Goal: Task Accomplishment & Management: Complete application form

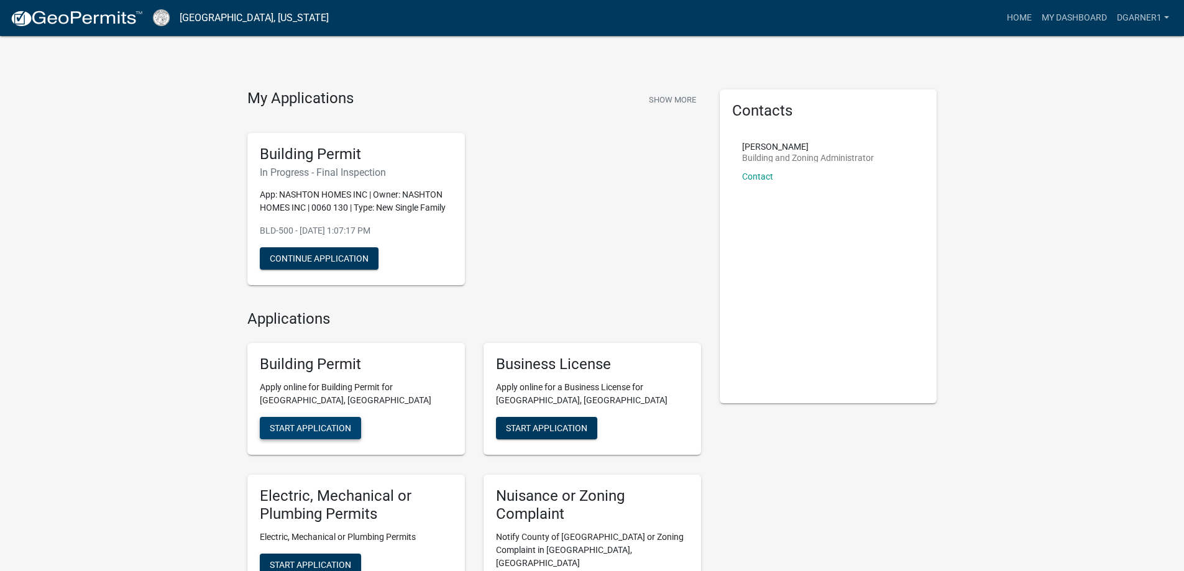
click at [314, 430] on span "Start Application" at bounding box center [310, 428] width 81 height 10
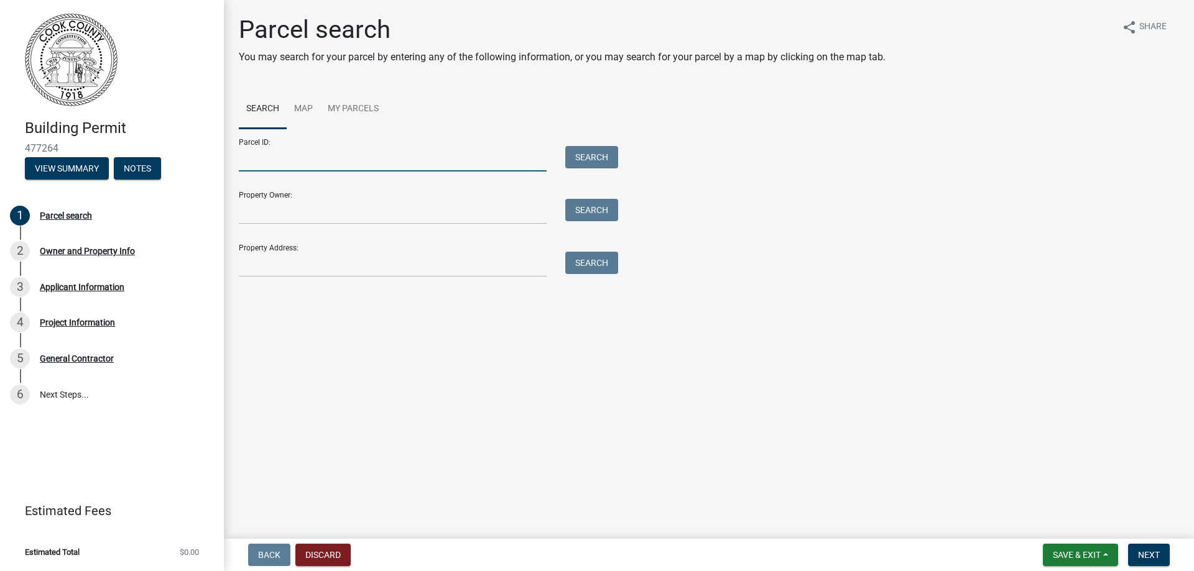
click at [260, 158] on input "Parcel ID:" at bounding box center [393, 158] width 308 height 25
paste input "A016 032"
click at [260, 159] on input "A016 032" at bounding box center [393, 158] width 308 height 25
type input "A016 032"
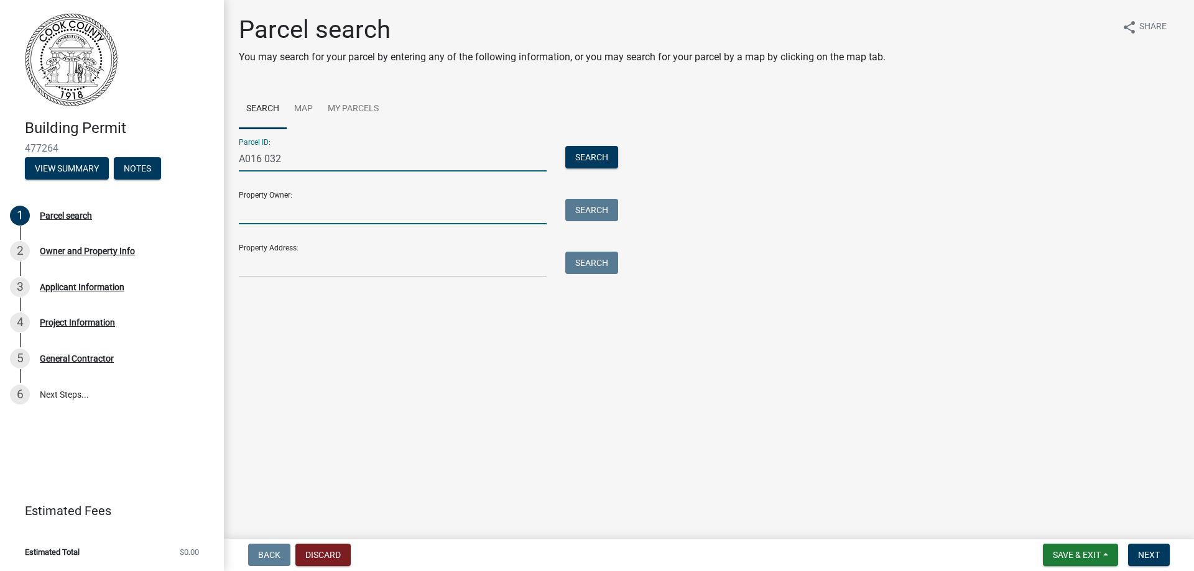
click at [269, 218] on input "Property Owner:" at bounding box center [393, 211] width 308 height 25
click at [247, 214] on input "Property Owner:" at bounding box center [393, 211] width 308 height 25
paste input "NASHTON PROPERTIES LLC"
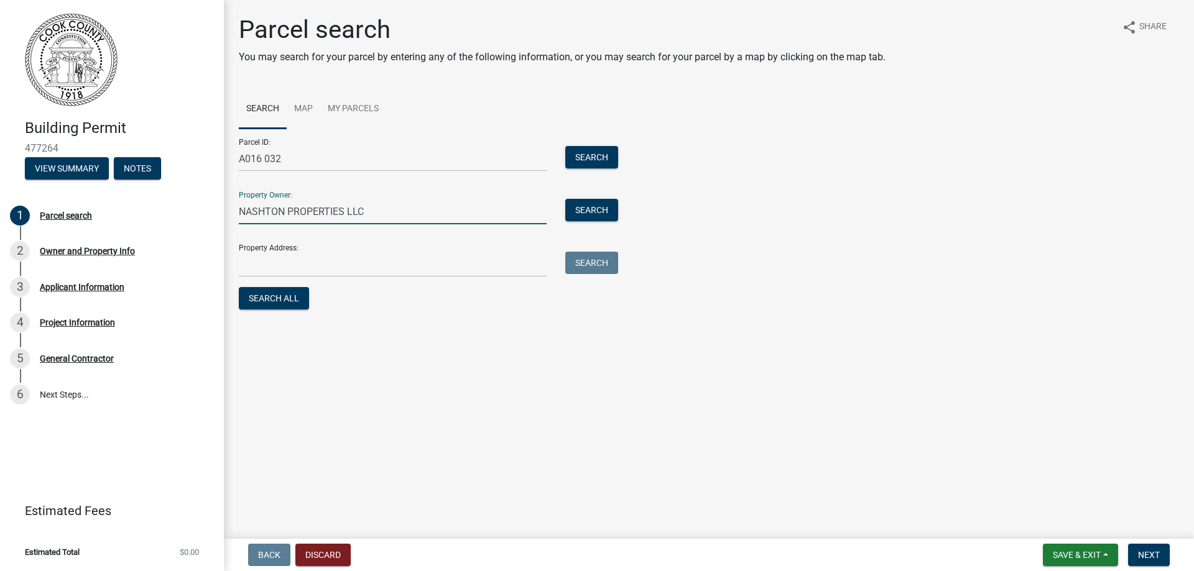
type input "NASHTON PROPERTIES LLC"
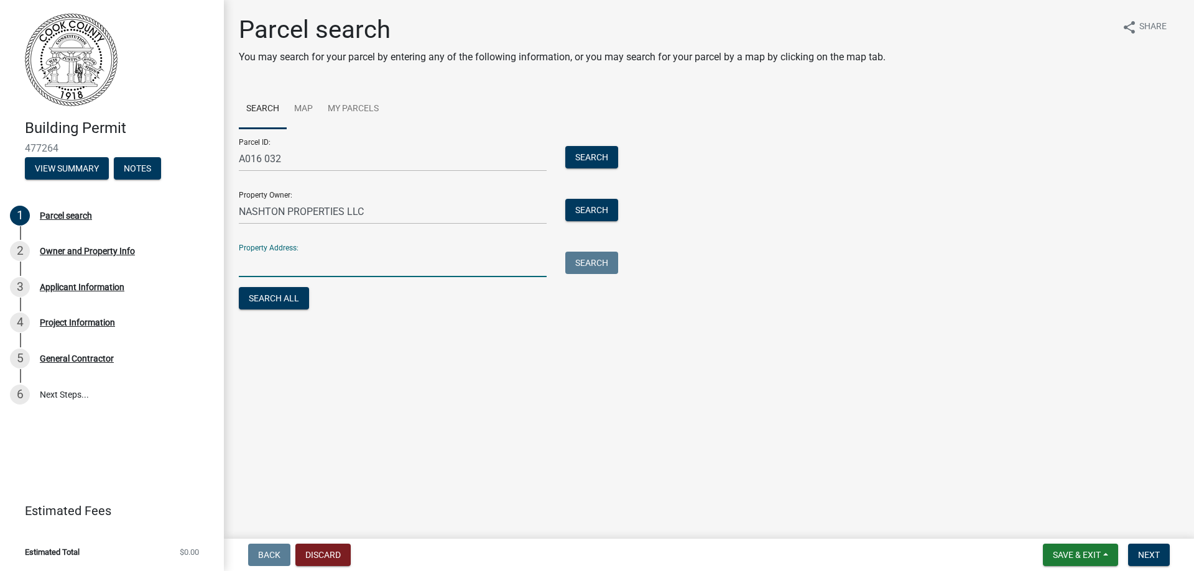
click at [257, 273] on input "Property Address:" at bounding box center [393, 264] width 308 height 25
click at [244, 265] on input "Property Address:" at bounding box center [393, 264] width 308 height 25
paste input "[STREET_ADDRESS]"
type input "[STREET_ADDRESS]"
click at [290, 296] on button "Search All" at bounding box center [274, 298] width 70 height 22
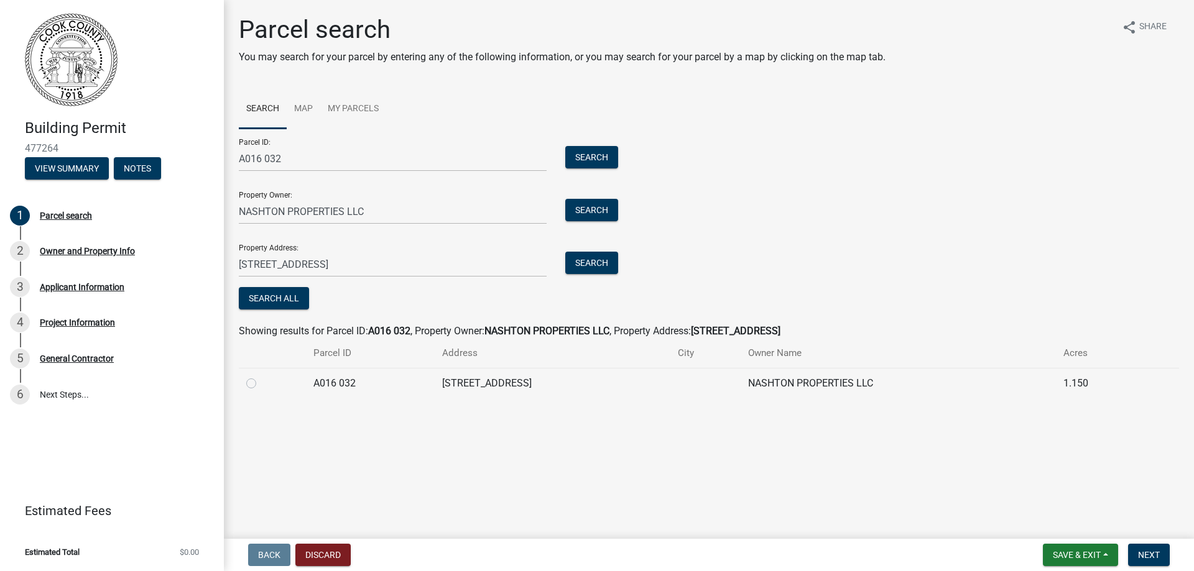
click at [261, 376] on label at bounding box center [261, 376] width 0 height 0
click at [261, 383] on 032 "radio" at bounding box center [265, 380] width 8 height 8
radio 032 "true"
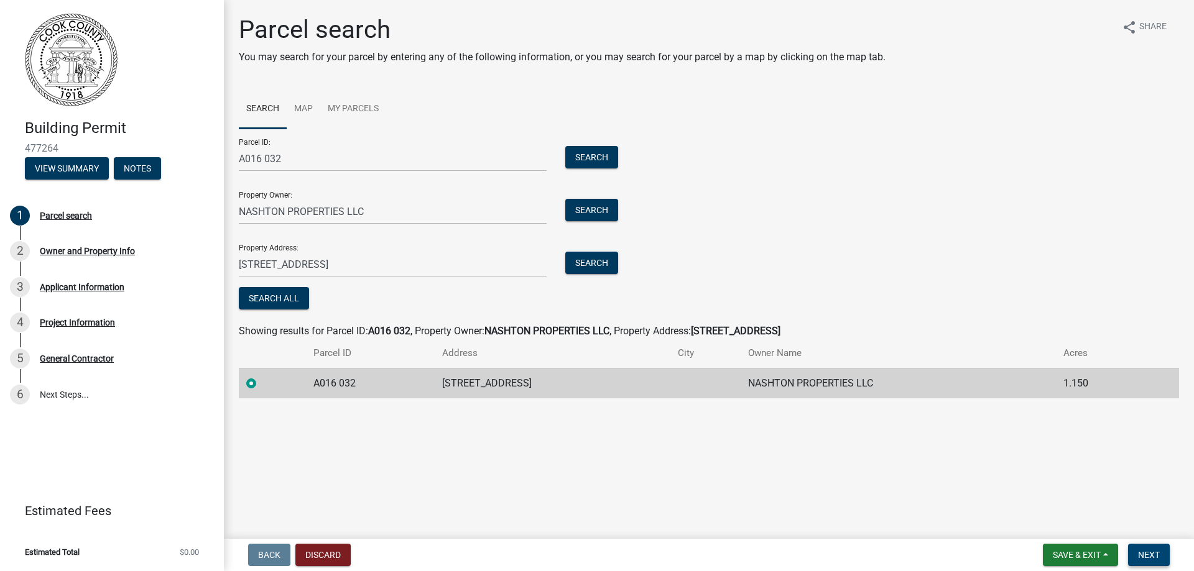
click at [1151, 551] on span "Next" at bounding box center [1149, 555] width 22 height 10
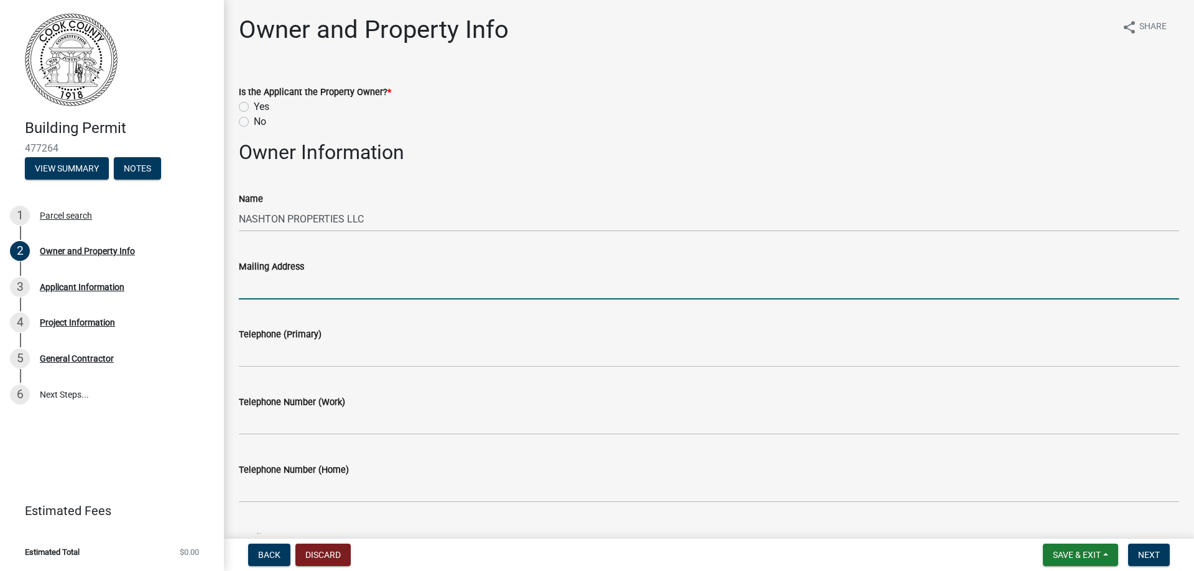
click at [293, 284] on input "Mailing Address" at bounding box center [709, 286] width 940 height 25
type input "PO Box 760"
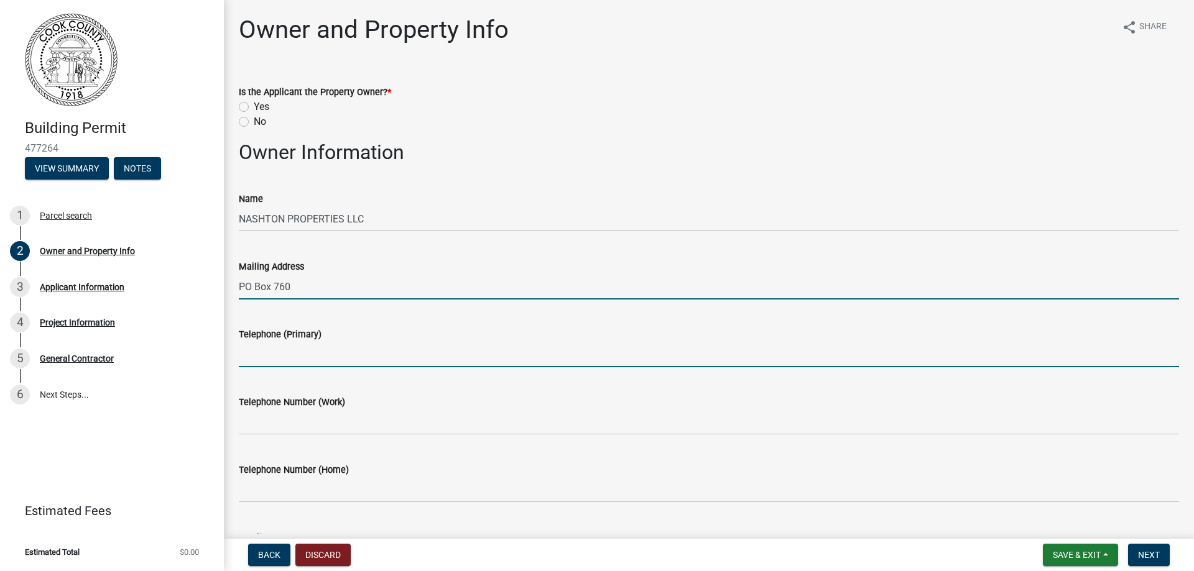
click at [254, 355] on input "Telephone (Primary)" at bounding box center [709, 354] width 940 height 25
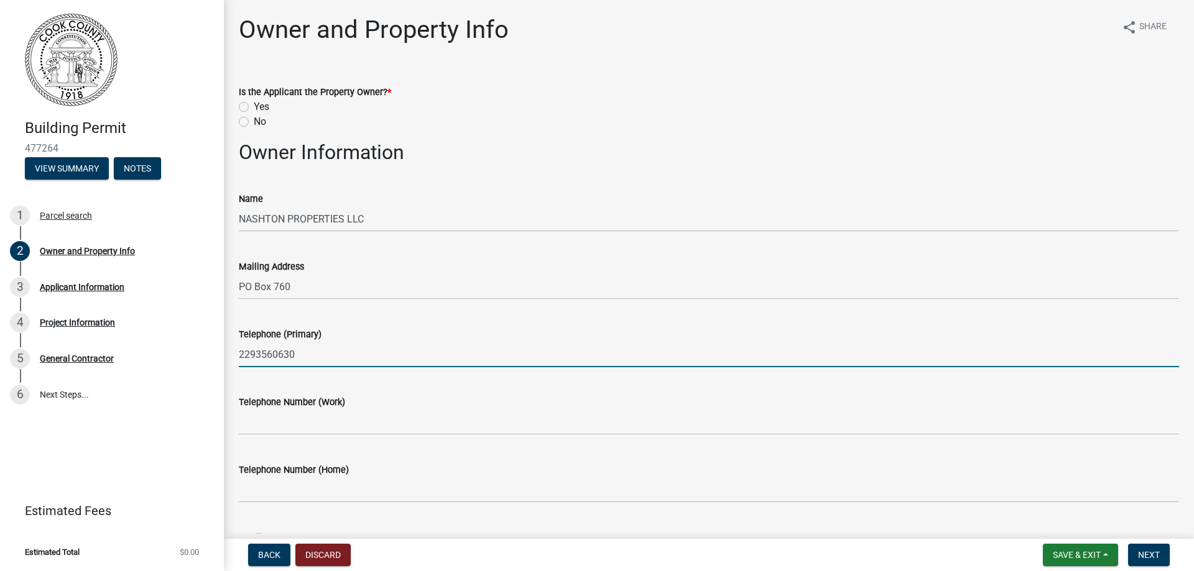
click at [257, 354] on input "2293560630" at bounding box center [709, 354] width 940 height 25
click at [278, 355] on input "229-3560630" at bounding box center [709, 354] width 940 height 25
click at [273, 355] on input "229-3560630" at bounding box center [709, 354] width 940 height 25
type input "[PHONE_NUMBER]"
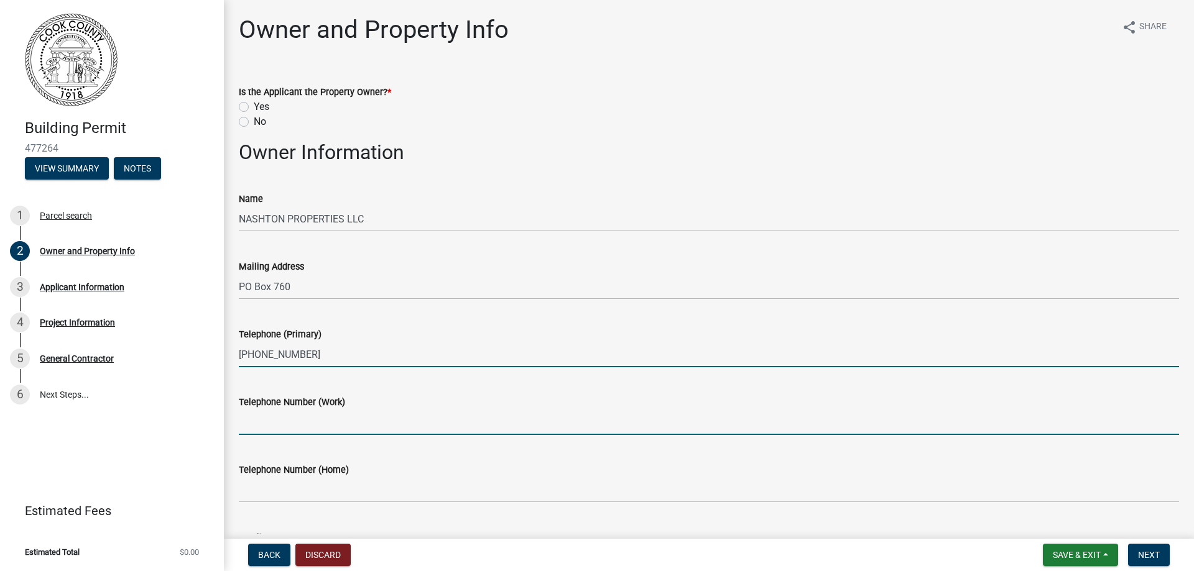
click at [287, 426] on input "Telephone Number (Work)" at bounding box center [709, 422] width 940 height 25
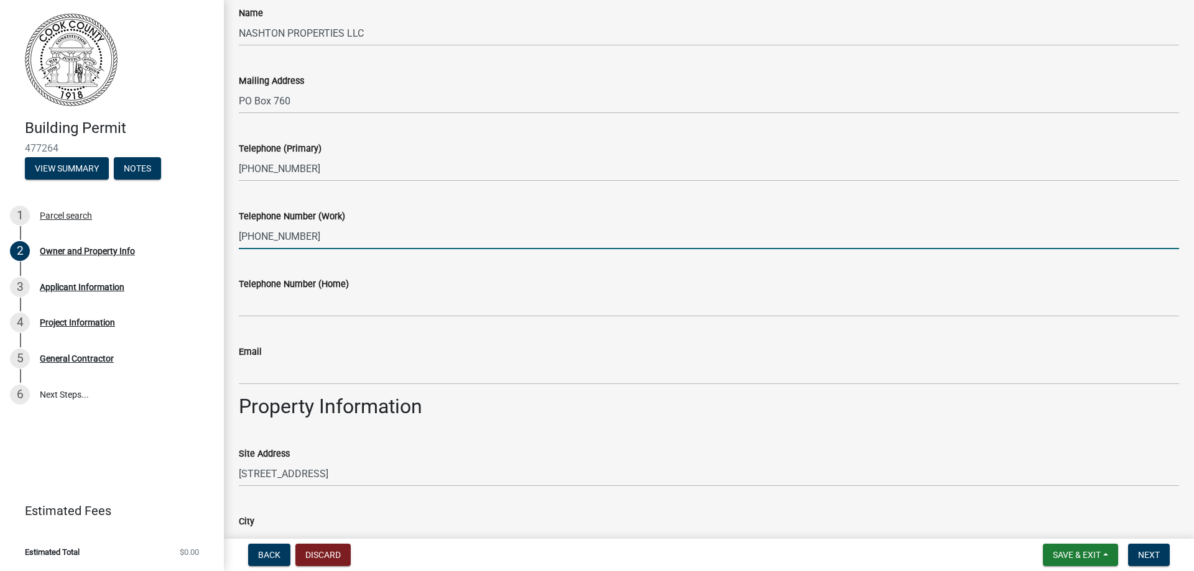
scroll to position [186, 0]
type input "[PHONE_NUMBER]"
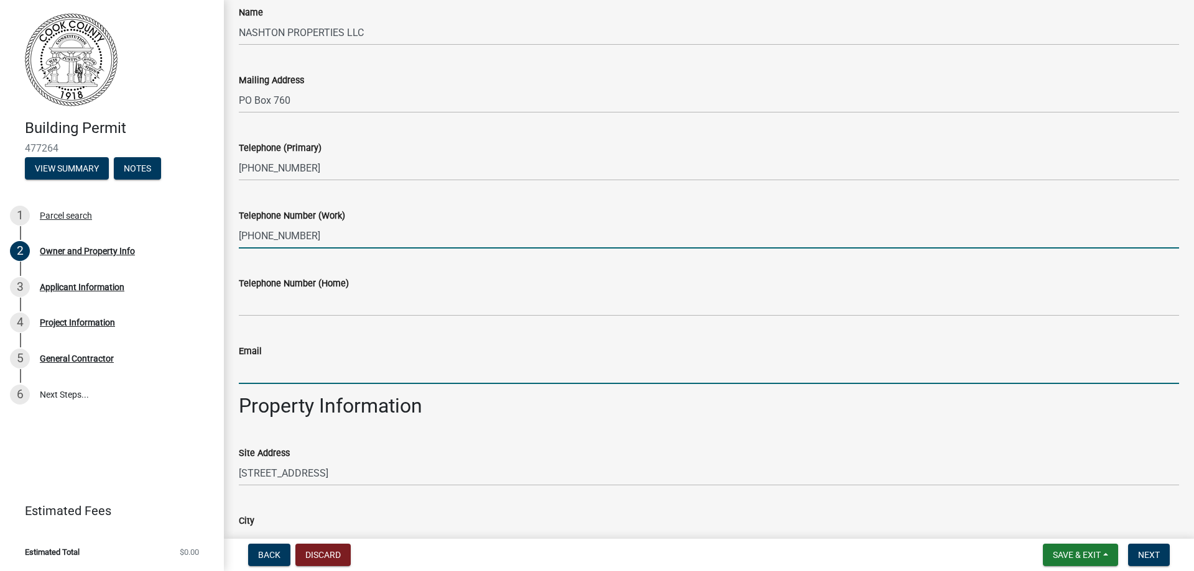
click at [272, 379] on input "Email" at bounding box center [709, 371] width 940 height 25
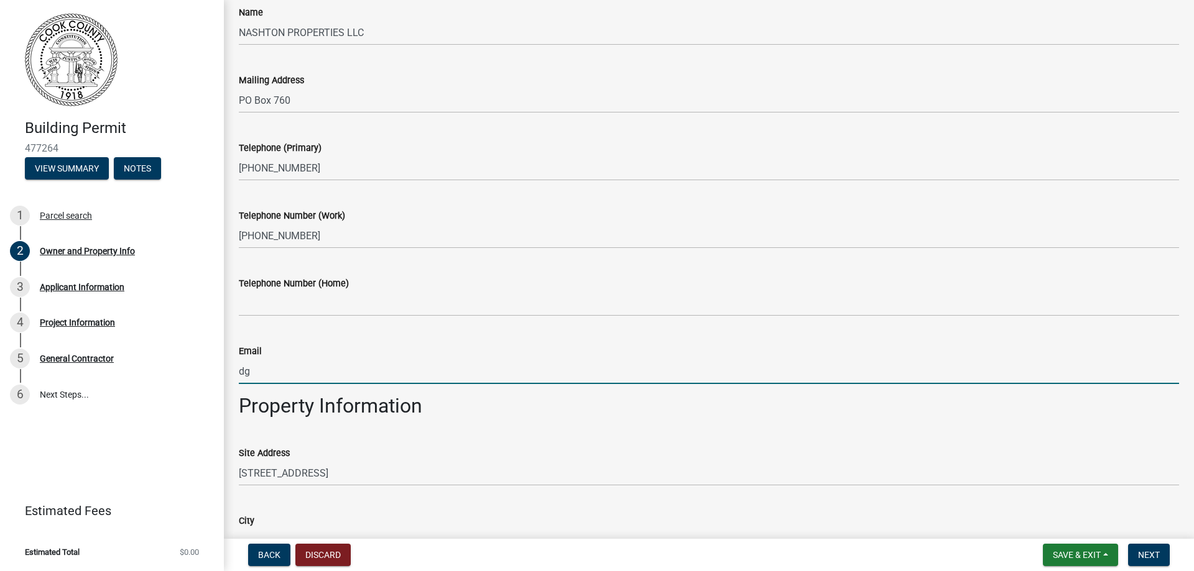
type input "[EMAIL_ADDRESS][DOMAIN_NAME]"
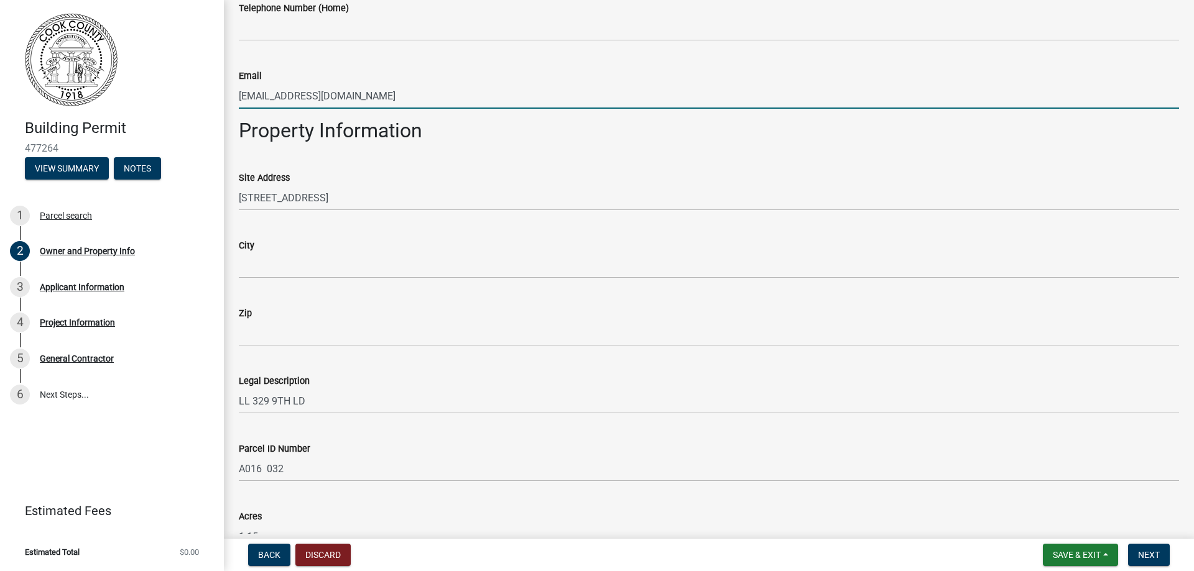
scroll to position [497, 0]
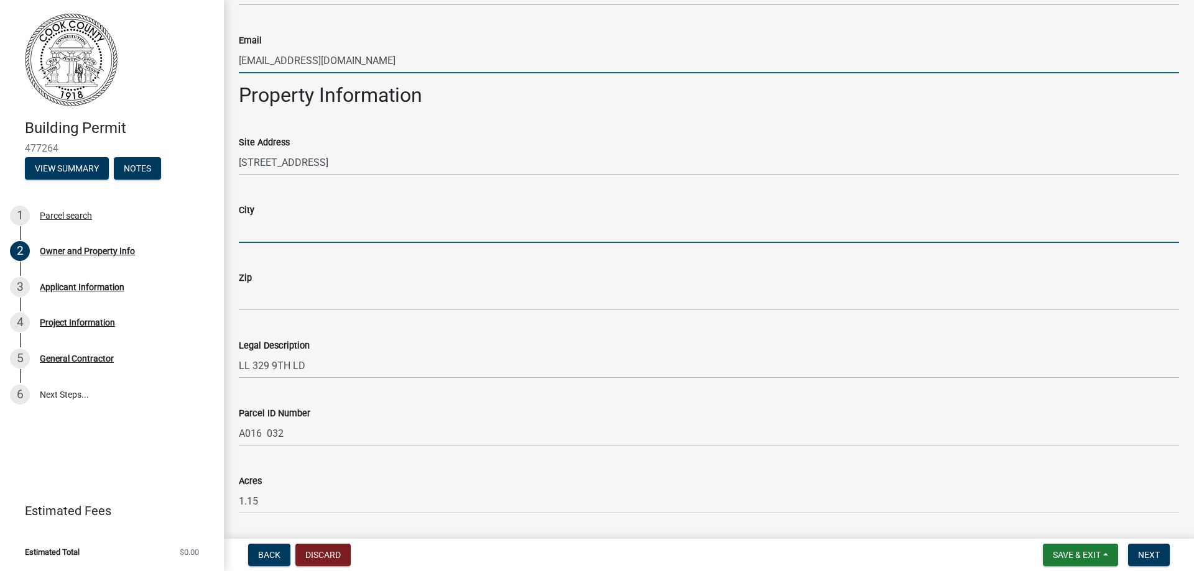
click at [292, 240] on input "City" at bounding box center [709, 230] width 940 height 25
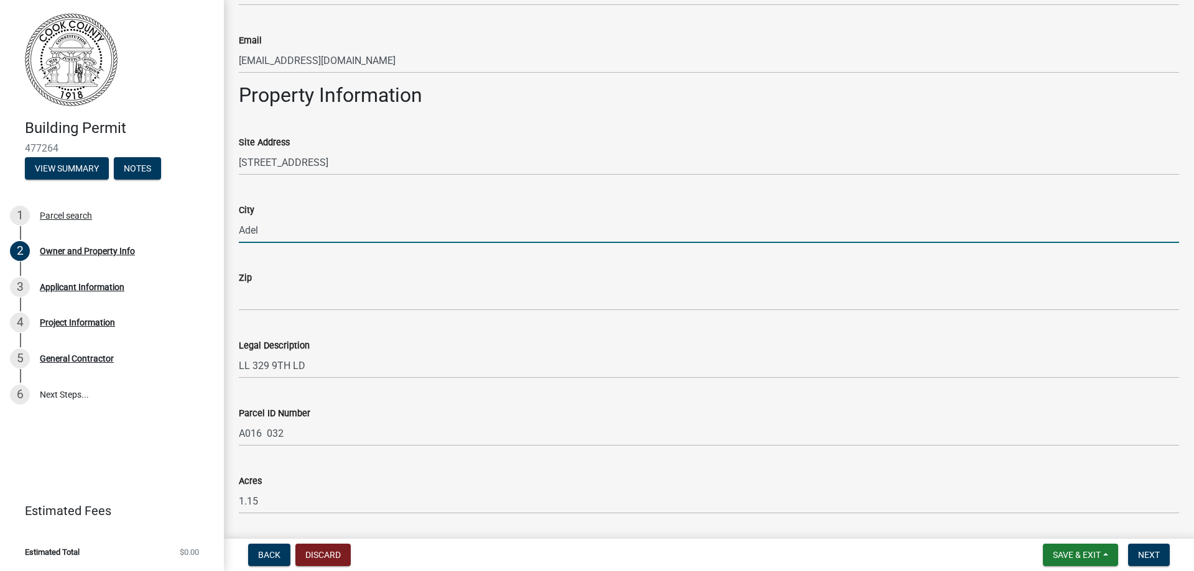
type input "Adel"
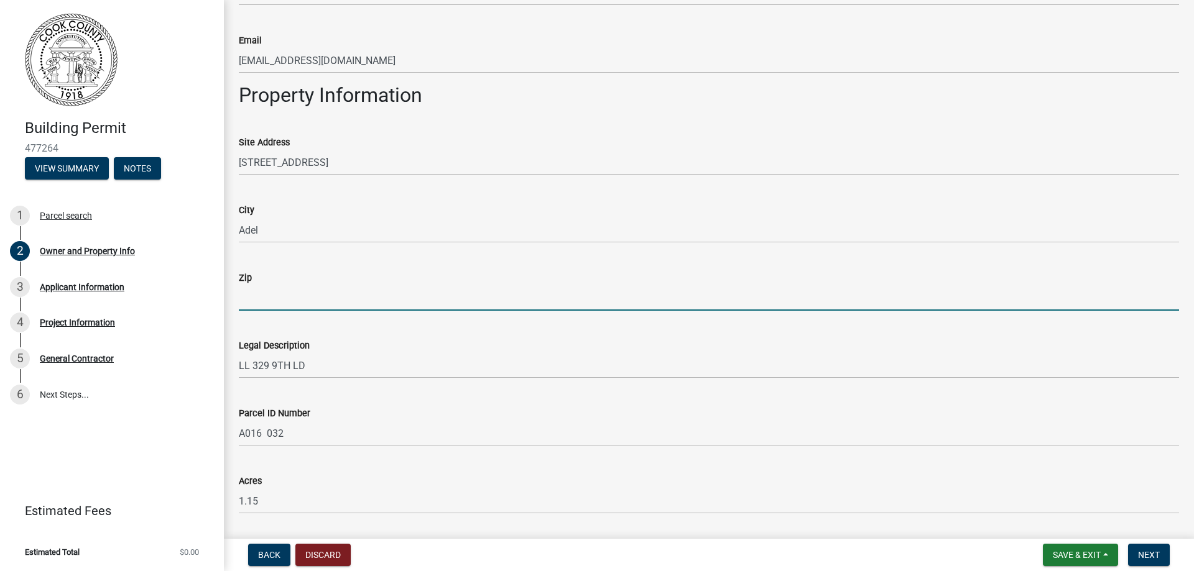
click at [255, 299] on input "Zip" at bounding box center [709, 297] width 940 height 25
type input "31639"
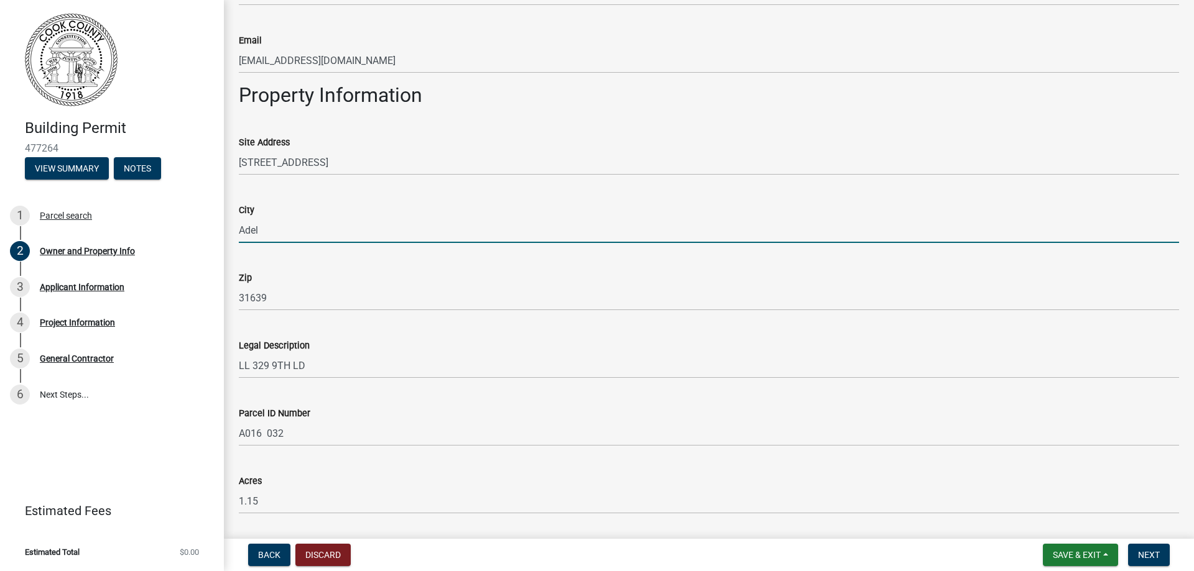
click at [269, 233] on input "Adel" at bounding box center [709, 230] width 940 height 25
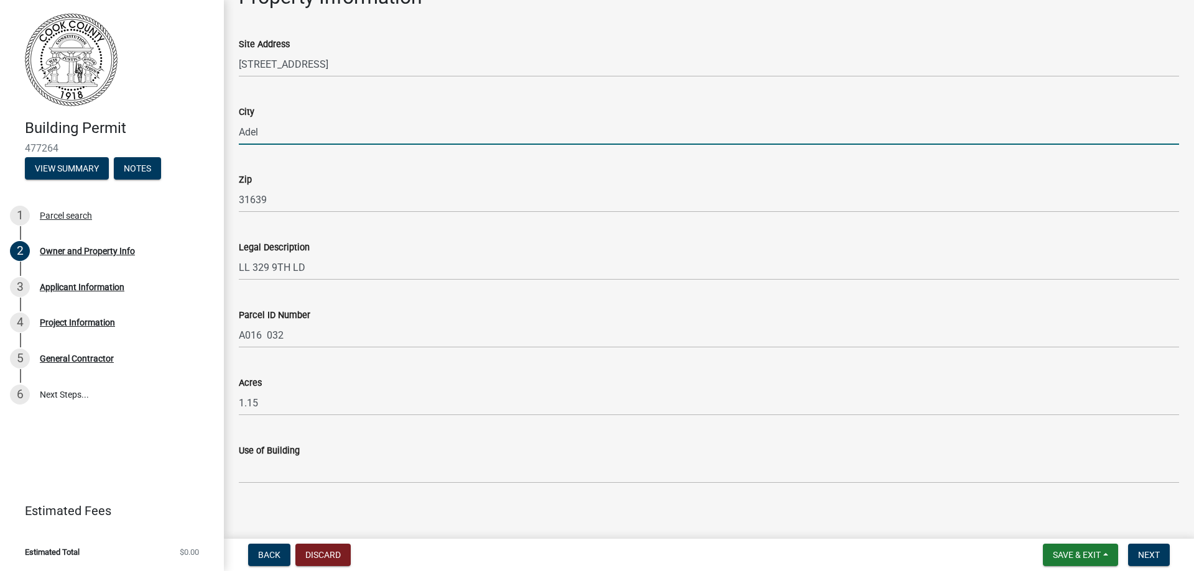
scroll to position [604, 0]
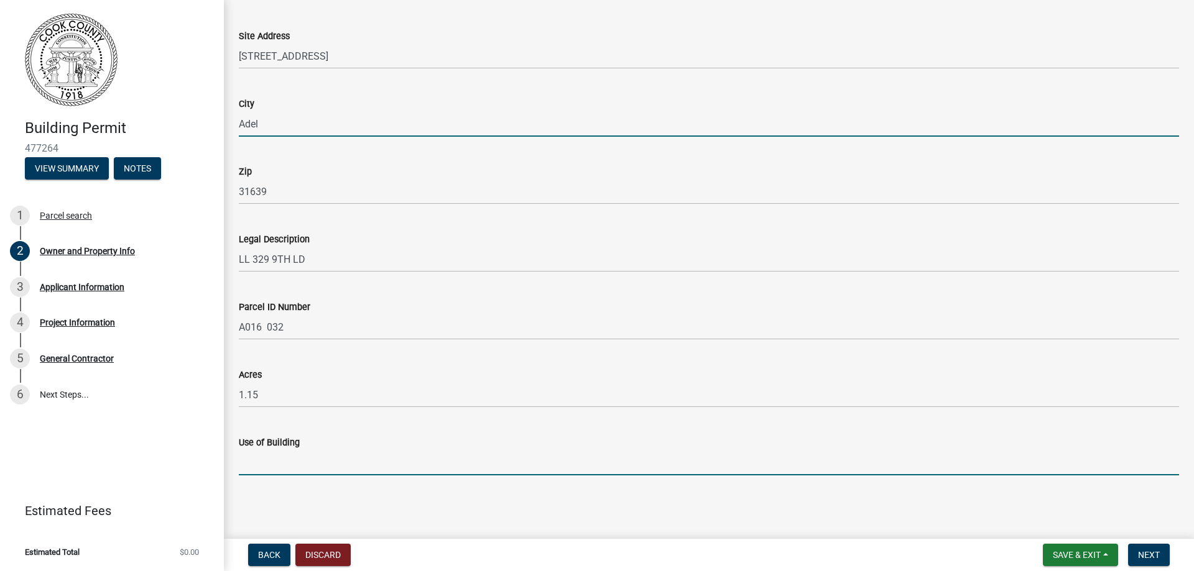
click at [260, 467] on input "Use of Building" at bounding box center [709, 462] width 940 height 25
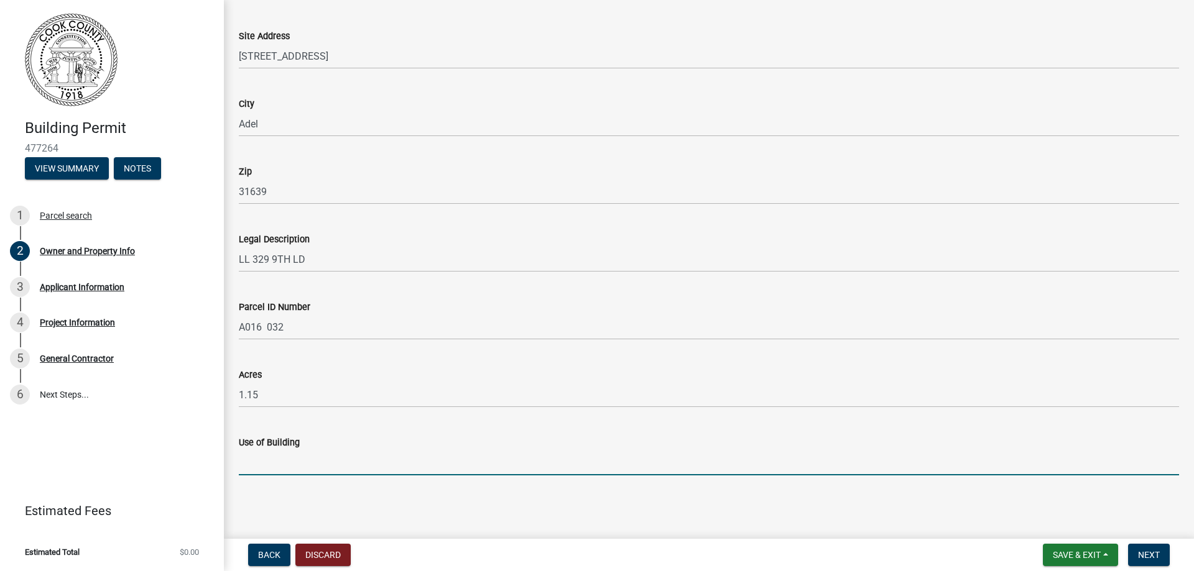
type input "Single Family Housing"
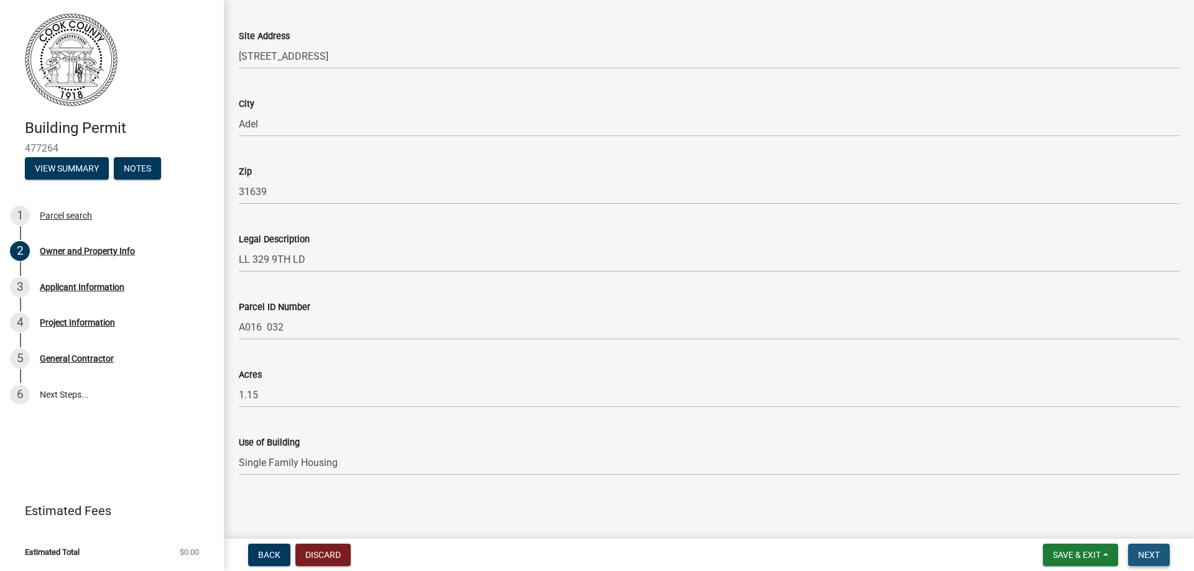
click at [1150, 551] on span "Next" at bounding box center [1149, 555] width 22 height 10
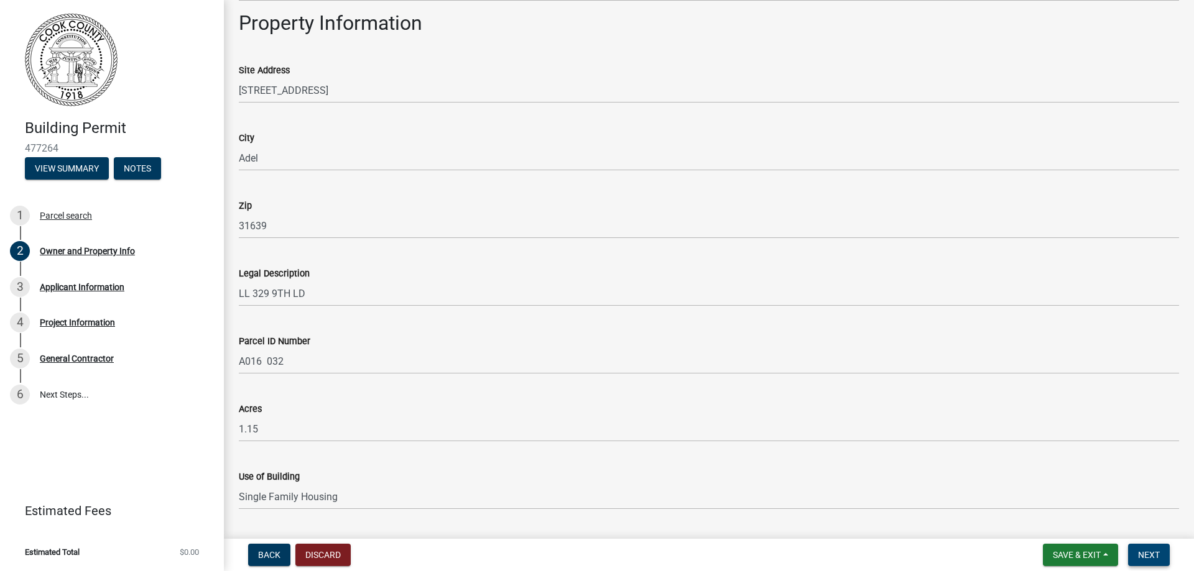
scroll to position [628, 0]
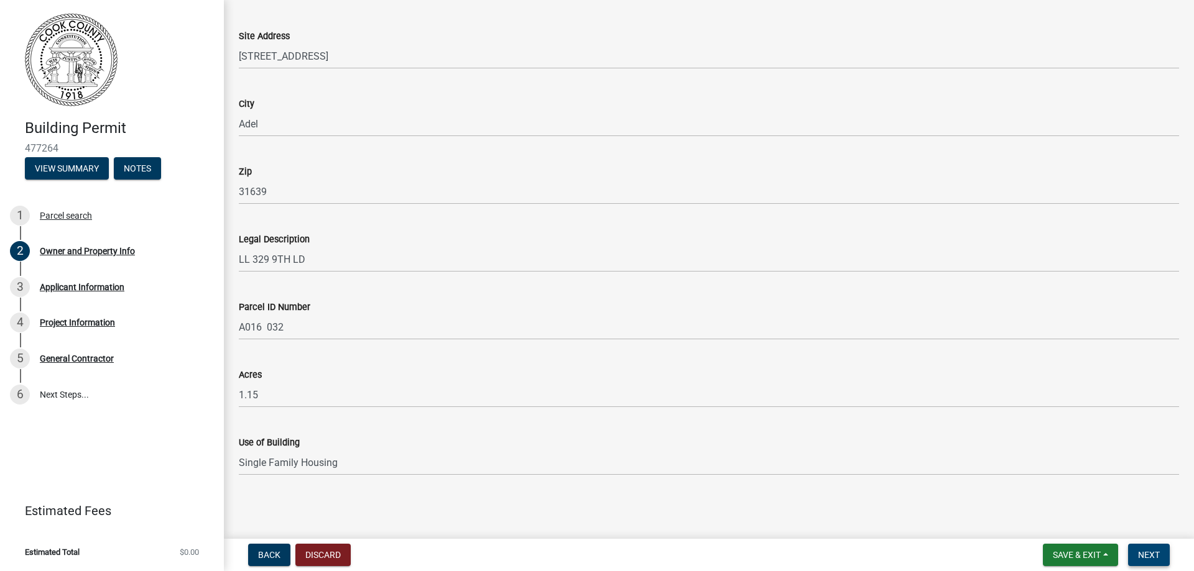
click at [1143, 556] on span "Next" at bounding box center [1149, 555] width 22 height 10
click at [1153, 552] on span "Next" at bounding box center [1149, 555] width 22 height 10
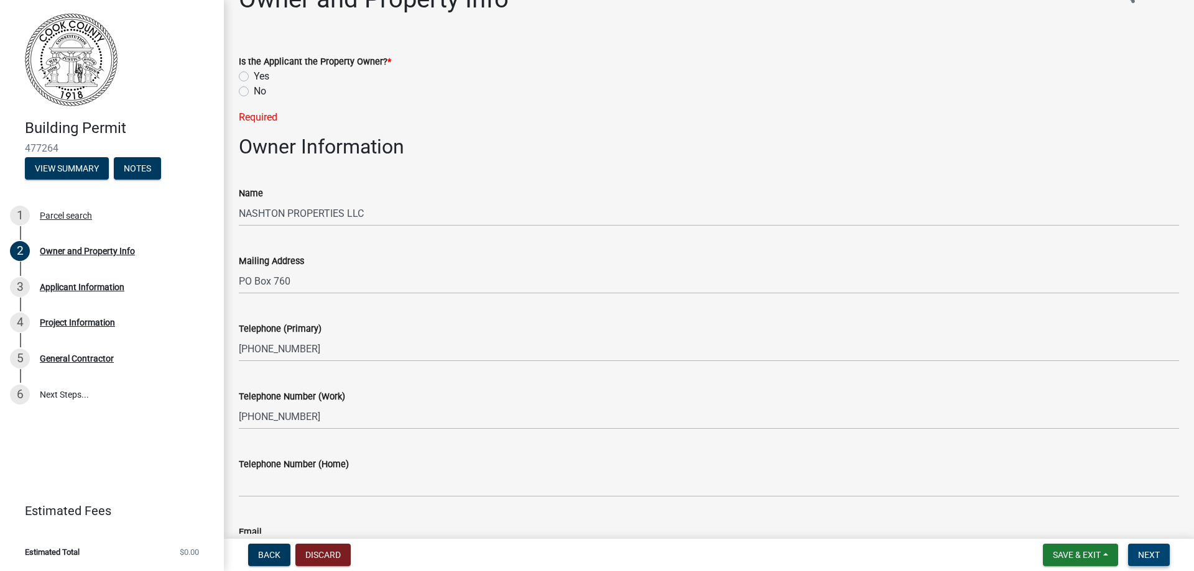
scroll to position [0, 0]
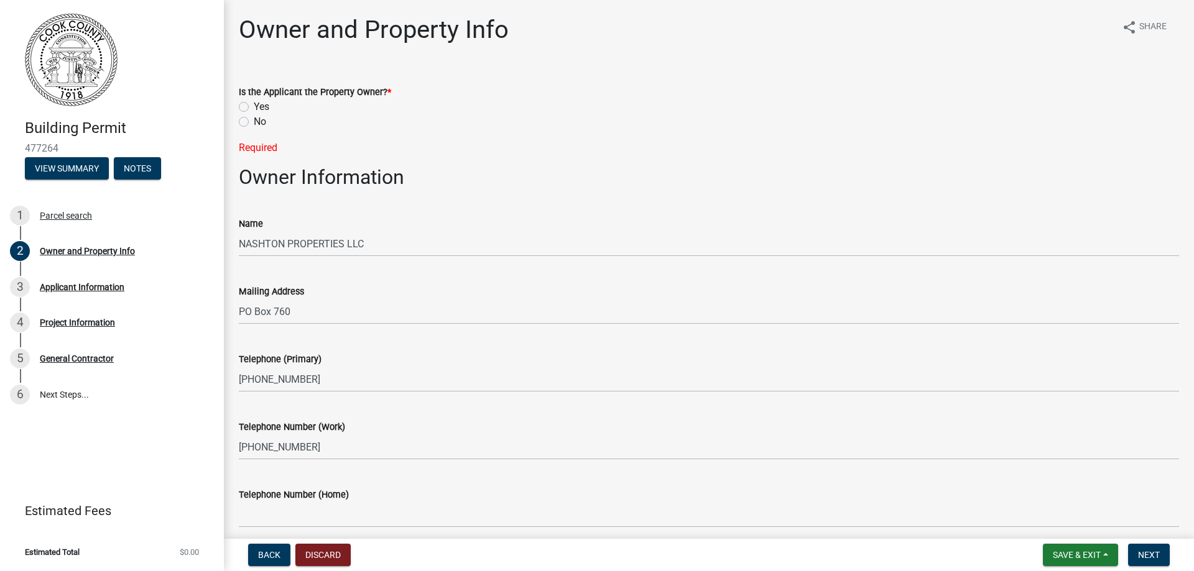
click at [254, 109] on label "Yes" at bounding box center [262, 106] width 16 height 15
click at [254, 108] on input "Yes" at bounding box center [258, 103] width 8 height 8
radio input "true"
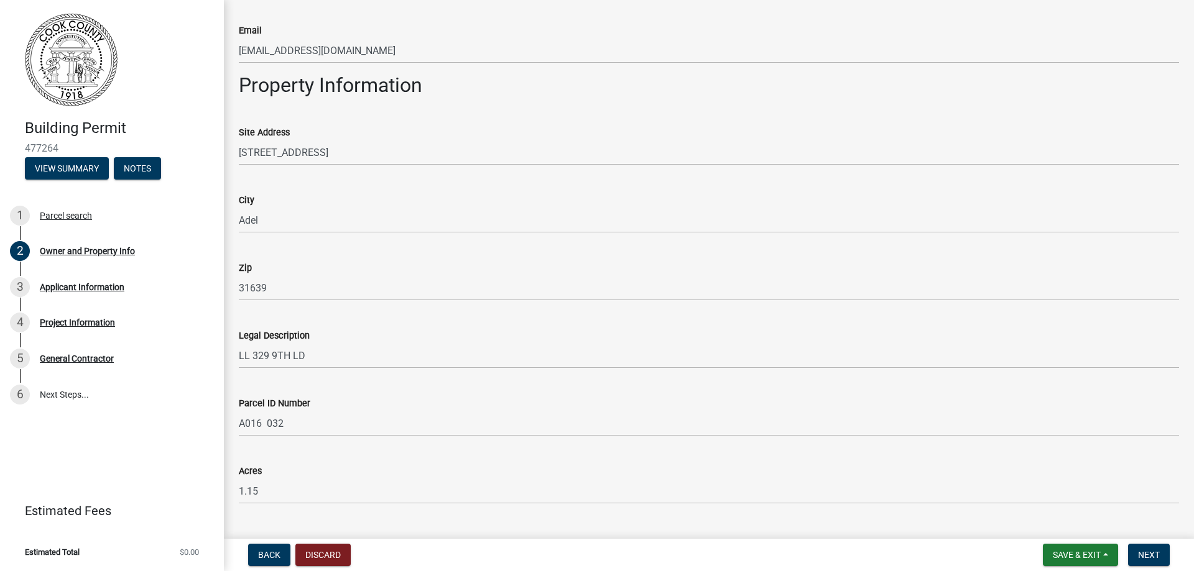
scroll to position [604, 0]
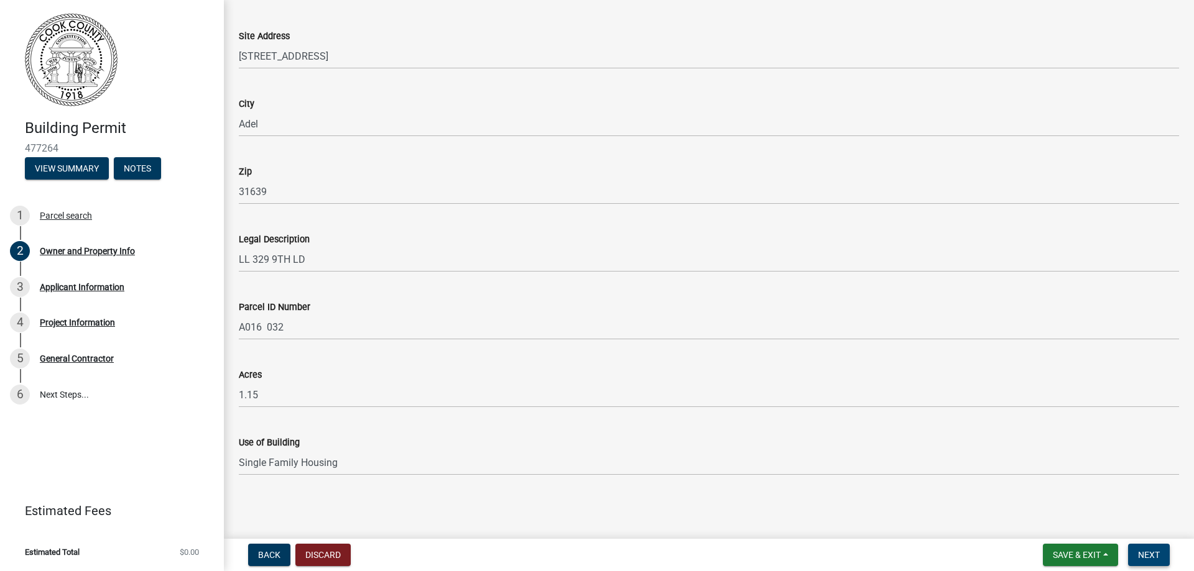
click at [1147, 558] on span "Next" at bounding box center [1149, 555] width 22 height 10
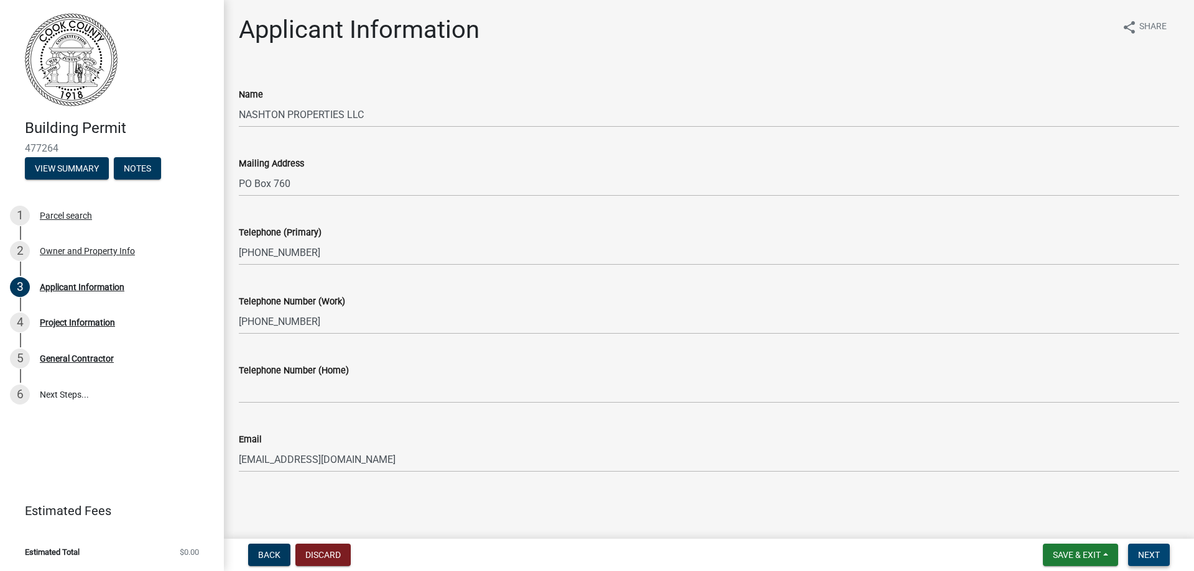
drag, startPoint x: 1149, startPoint y: 556, endPoint x: 1144, endPoint y: 537, distance: 19.5
click at [1149, 554] on span "Next" at bounding box center [1149, 555] width 22 height 10
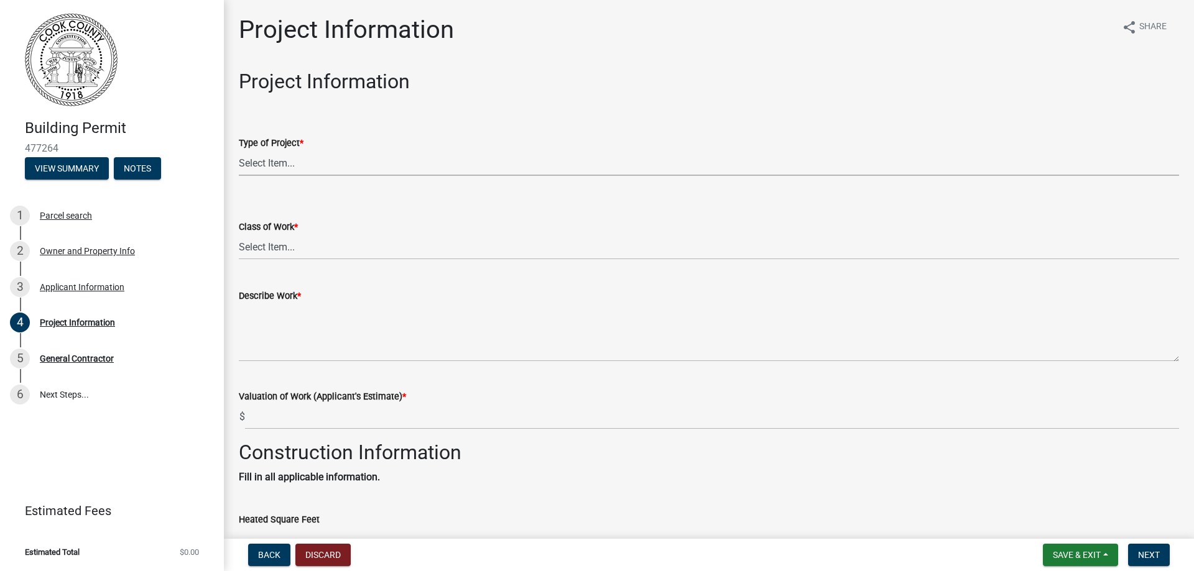
click at [259, 163] on select "Select Item... Manufactured Home New Single Family New Multi-Family New Commerc…" at bounding box center [709, 162] width 940 height 25
click at [239, 150] on select "Select Item... Manufactured Home New Single Family New Multi-Family New Commerc…" at bounding box center [709, 162] width 940 height 25
select select "4b7d28f2-ad6d-4146-a007-9cde64d4e27b"
click at [289, 247] on select "Select Item... Addition Alteration Demolish Erect Move Relocate Repair ReRoof" at bounding box center [709, 246] width 940 height 25
click at [239, 234] on select "Select Item... Addition Alteration Demolish Erect Move Relocate Repair ReRoof" at bounding box center [709, 246] width 940 height 25
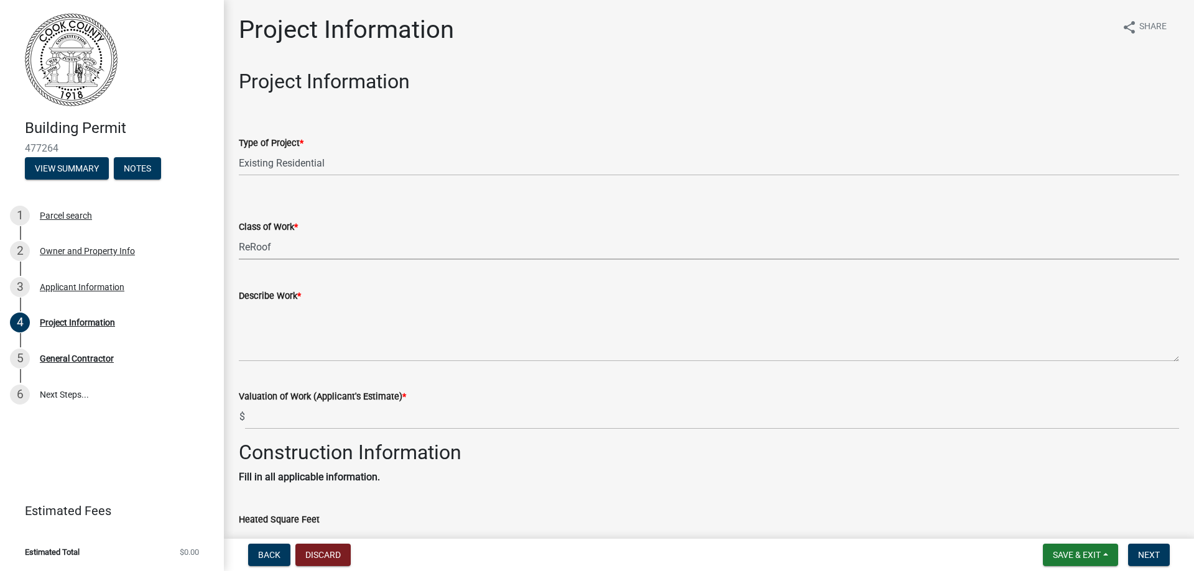
select select "279cb656-ce12-45ba-a673-6b4d84e9f3a3"
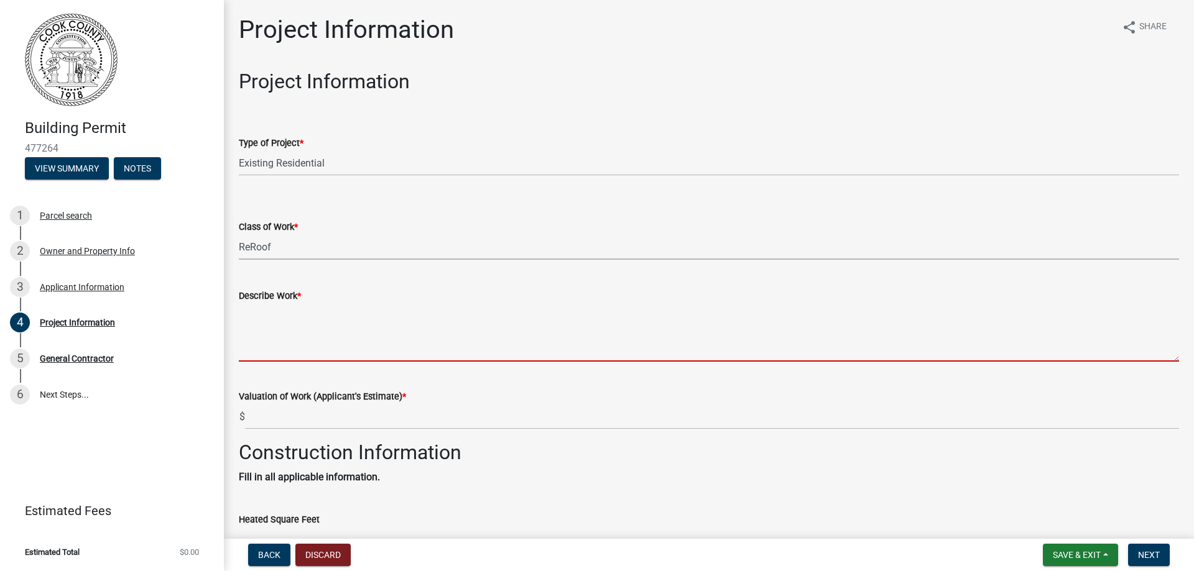
click at [282, 352] on textarea "Describe Work *" at bounding box center [709, 332] width 940 height 58
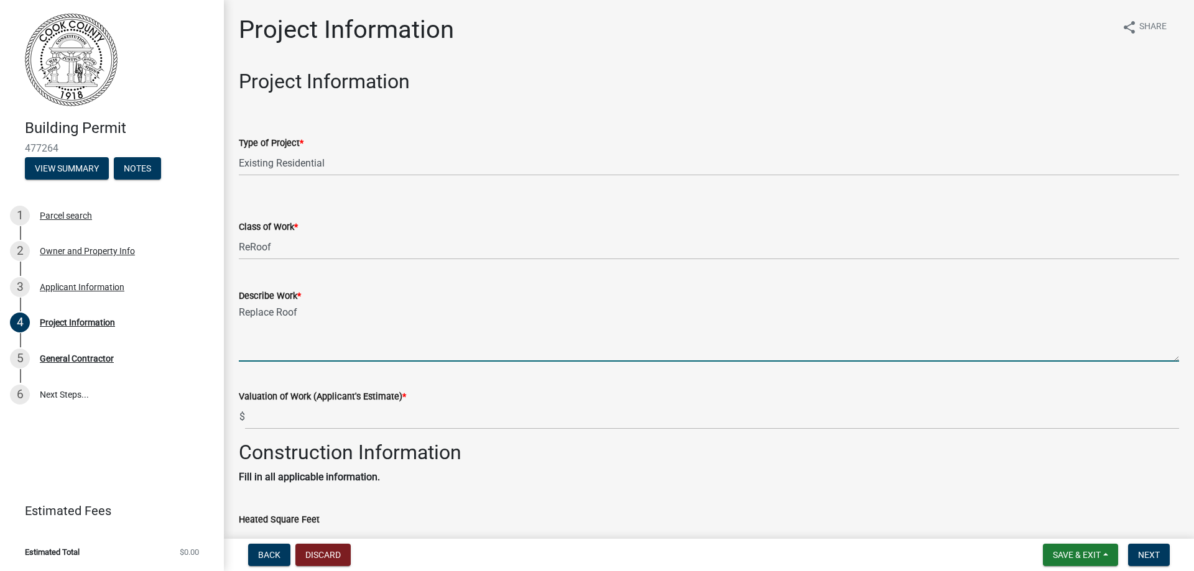
type textarea "Replace Roof"
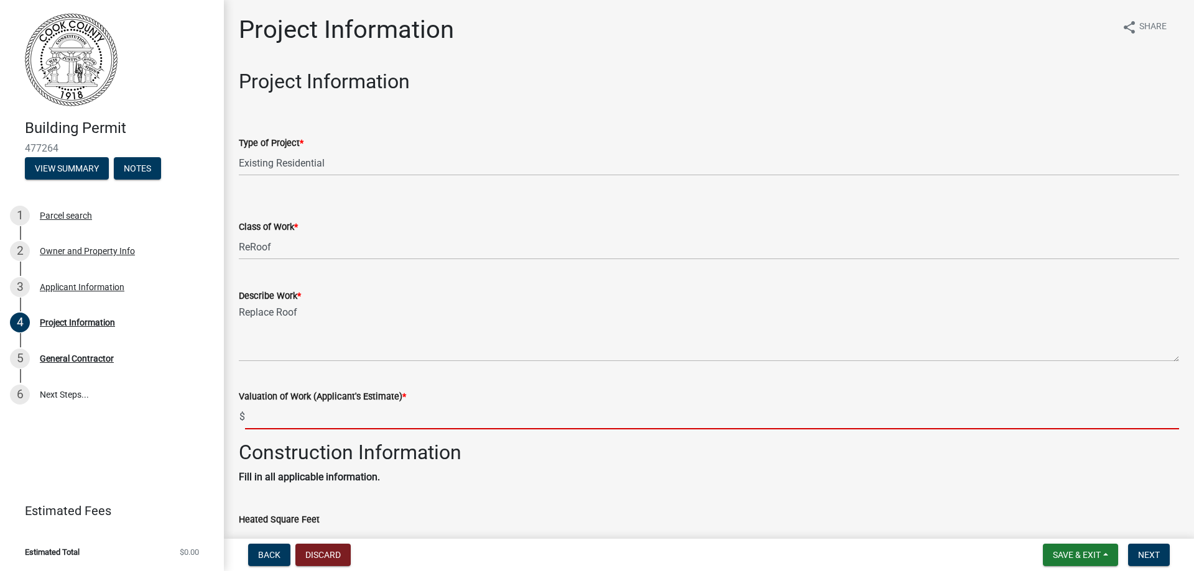
click at [275, 420] on input "text" at bounding box center [712, 416] width 934 height 25
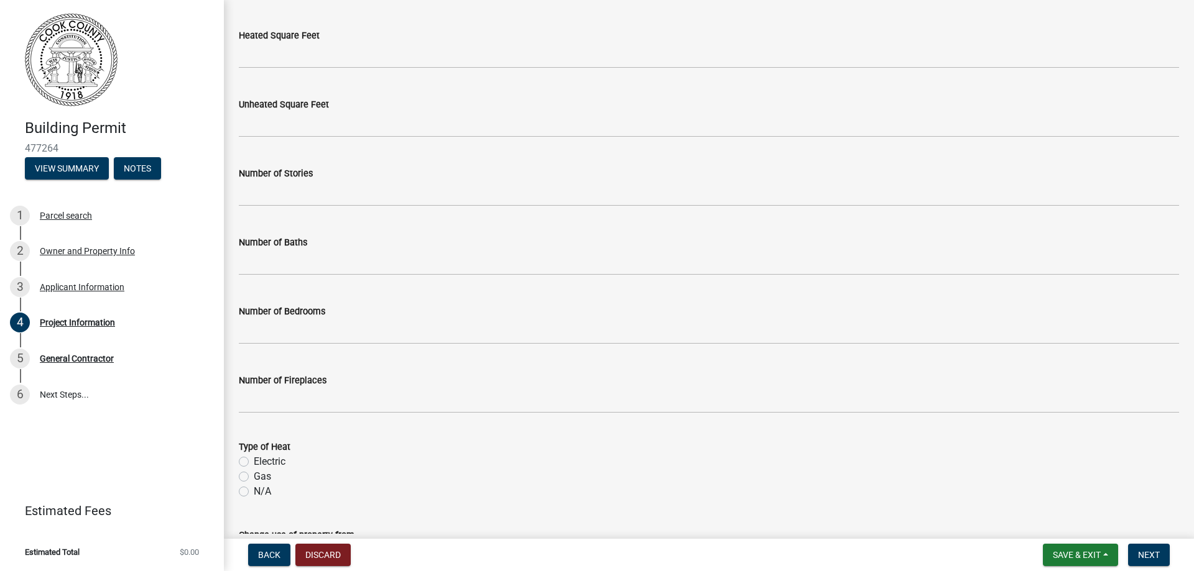
scroll to position [173, 0]
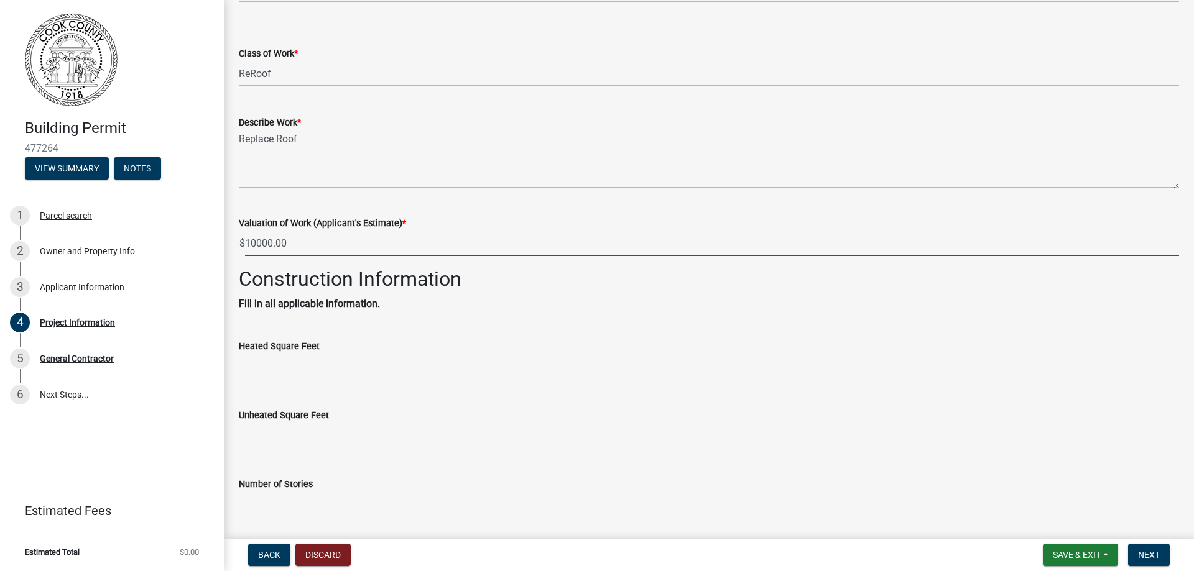
type input "10000"
click at [336, 318] on wm-data-entity-input "Construction Information Fill in all applicable information." at bounding box center [709, 293] width 940 height 53
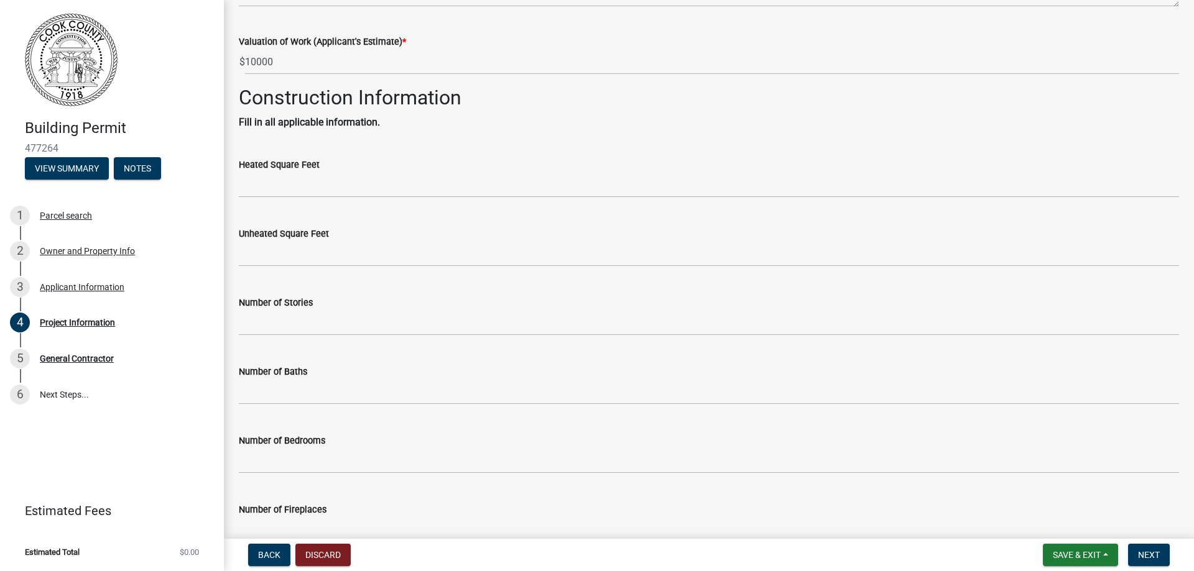
scroll to position [360, 0]
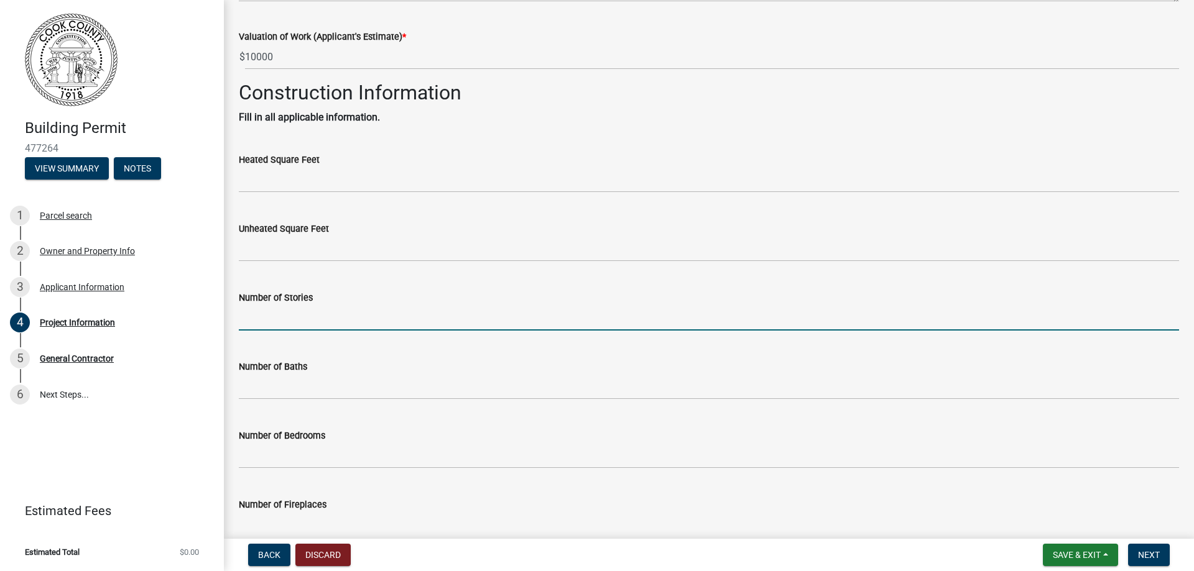
click at [277, 321] on input "text" at bounding box center [709, 317] width 940 height 25
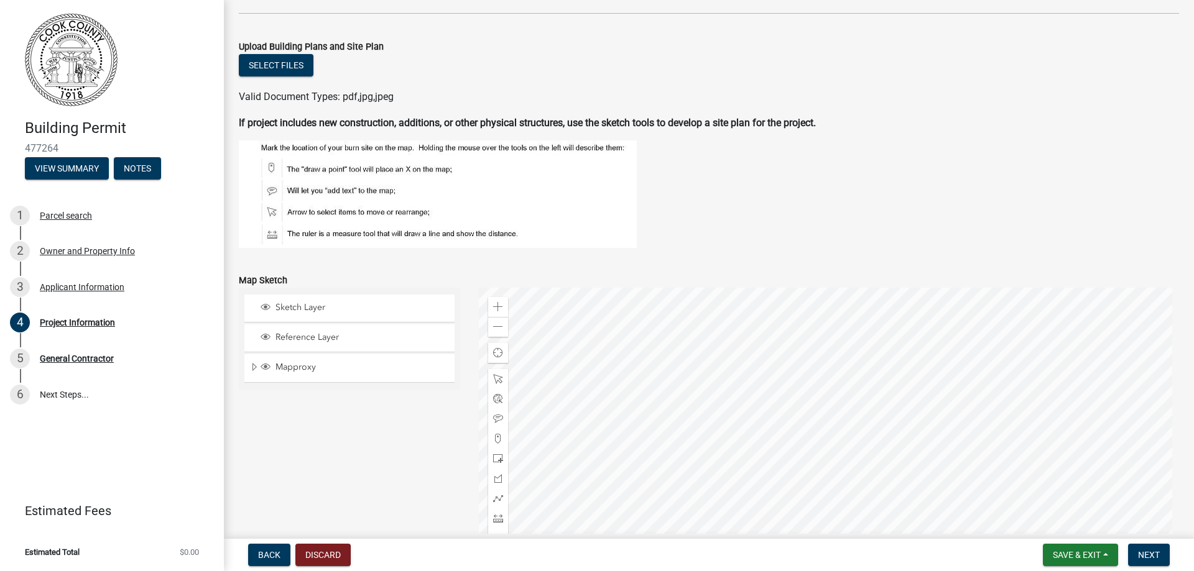
scroll to position [1230, 0]
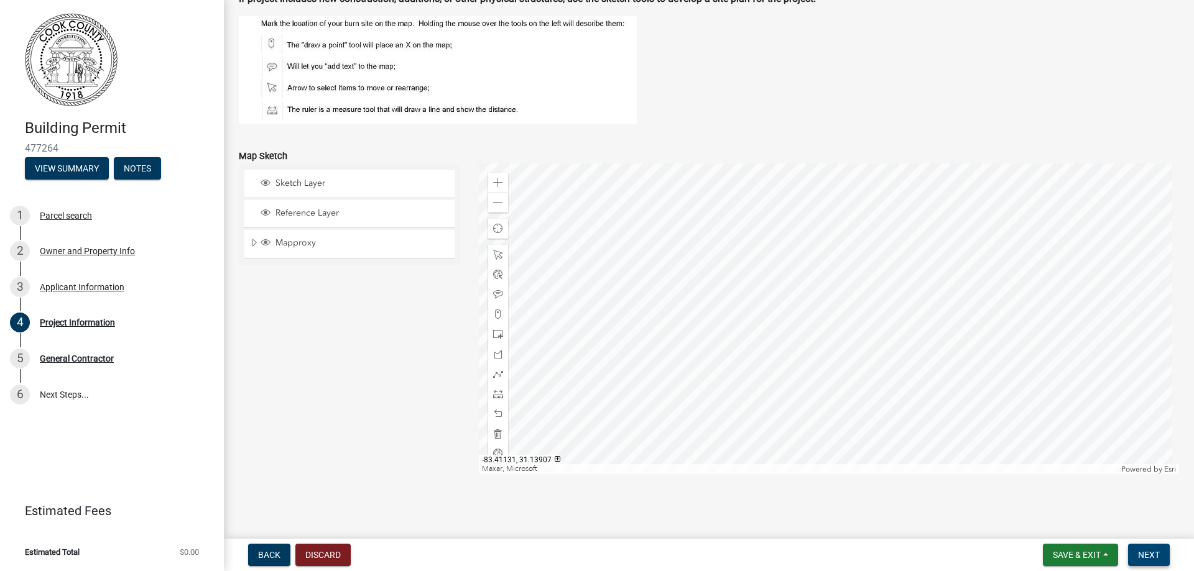
type input "1"
click at [1158, 560] on span "Next" at bounding box center [1149, 555] width 22 height 10
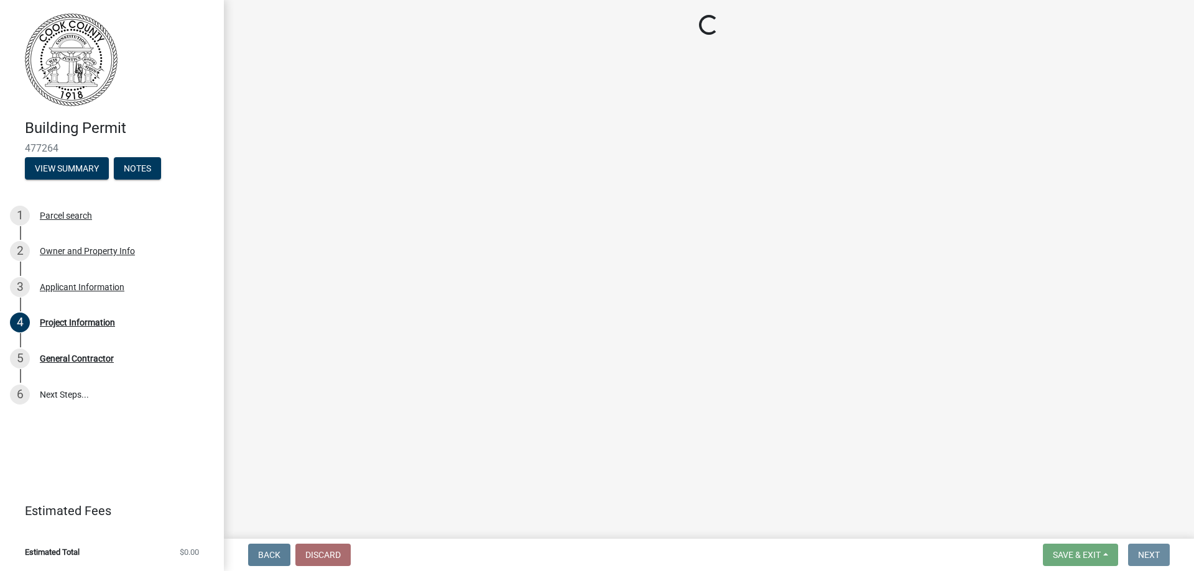
scroll to position [0, 0]
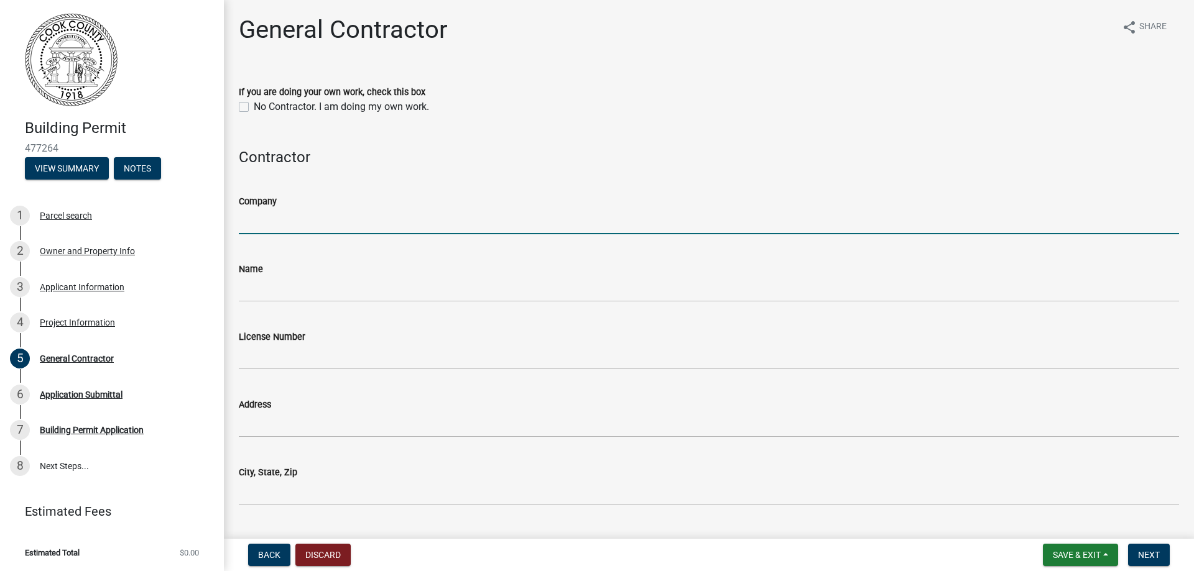
click at [279, 223] on input "Company" at bounding box center [709, 221] width 940 height 25
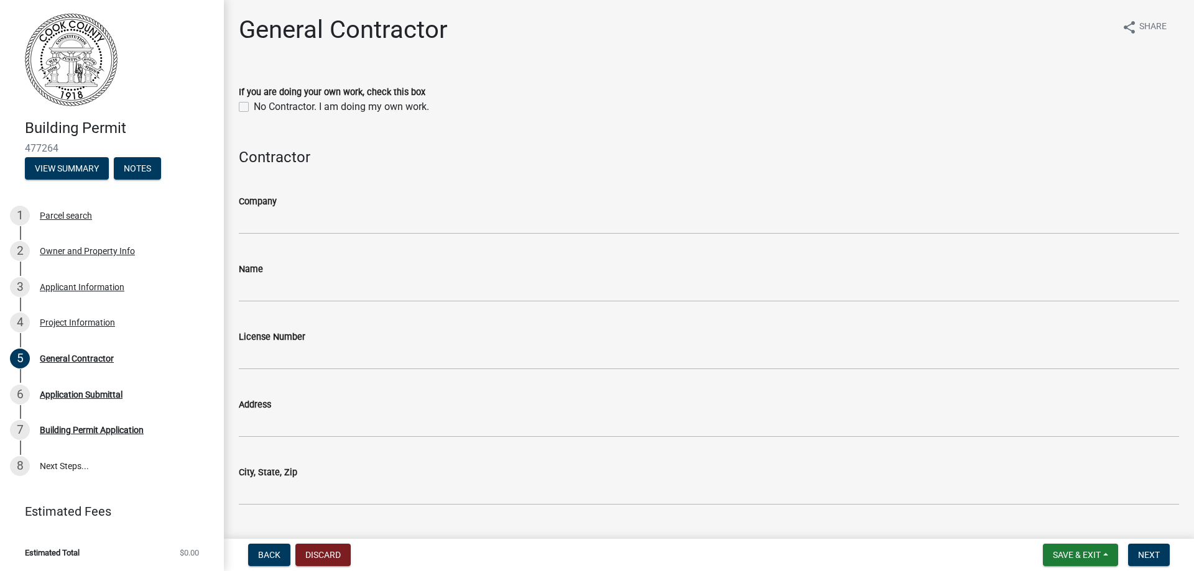
click at [534, 145] on div "Contractor" at bounding box center [709, 146] width 940 height 41
click at [1095, 559] on span "Save & Exit" at bounding box center [1076, 555] width 48 height 10
click at [1067, 524] on button "Save & Exit" at bounding box center [1067, 523] width 99 height 30
